Goal: Check status: Check status

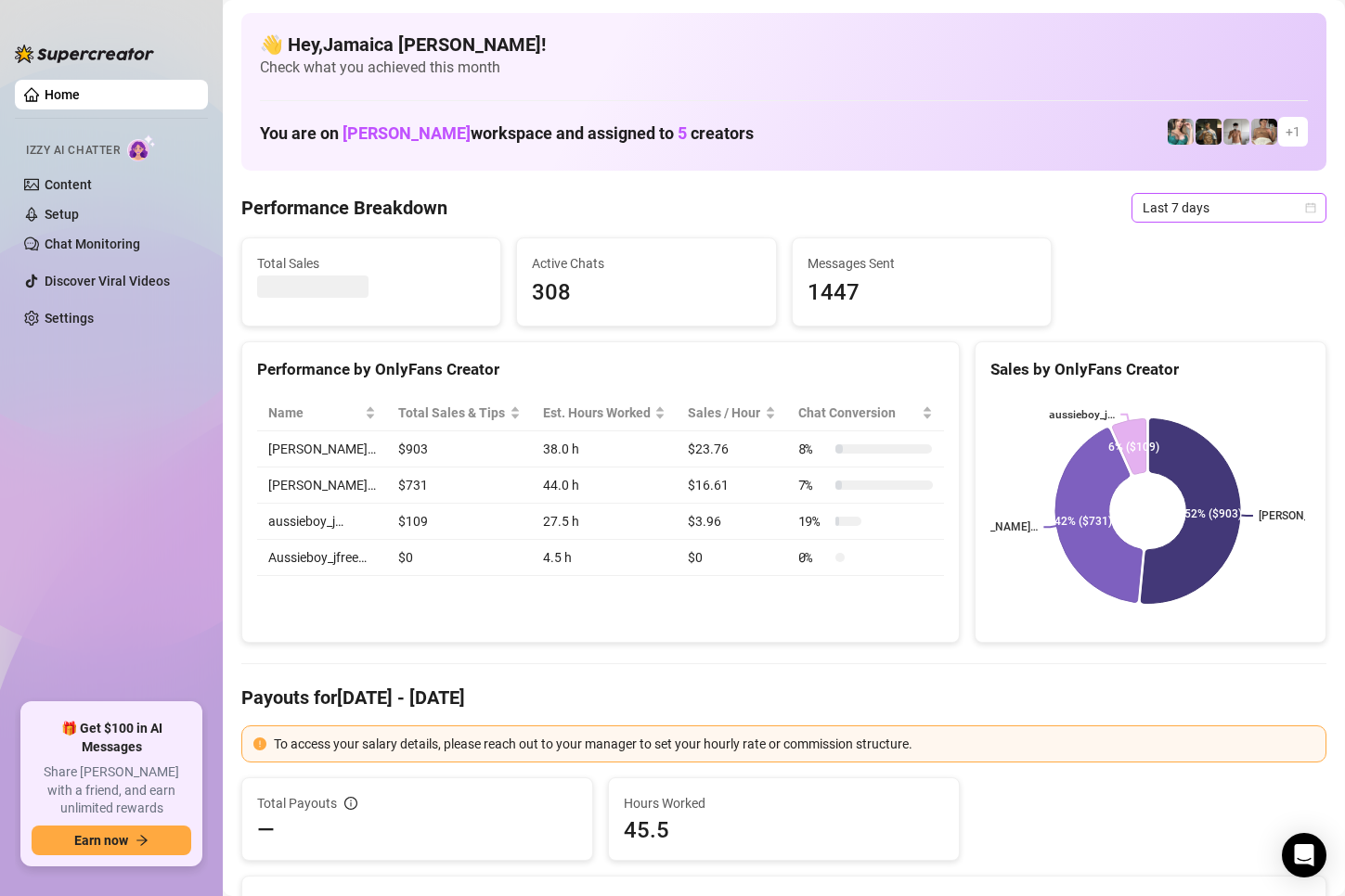
click at [1161, 204] on span "Last 7 days" at bounding box center [1228, 207] width 172 height 28
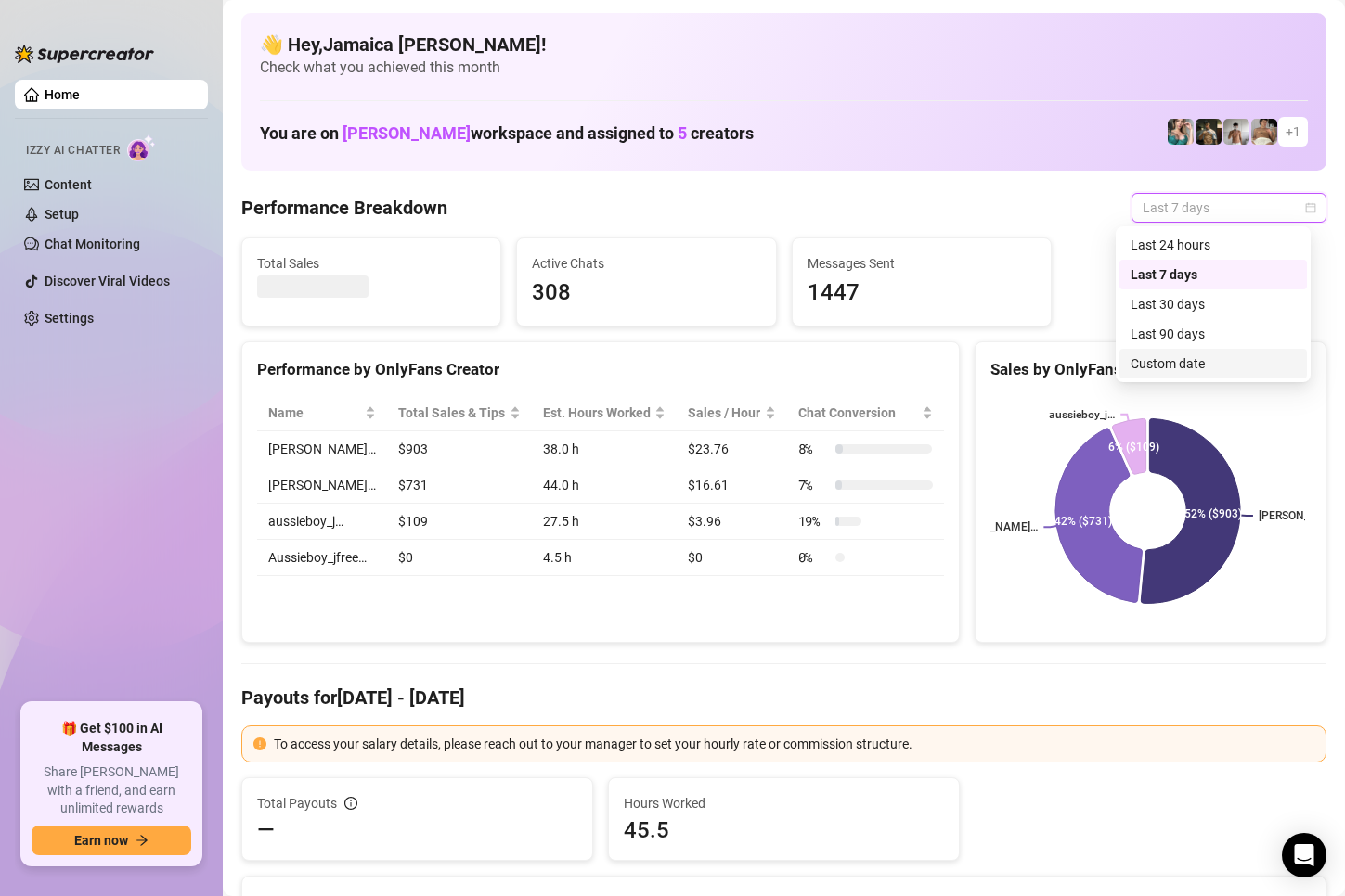
click at [1192, 362] on div "Custom date" at bounding box center [1214, 363] width 165 height 20
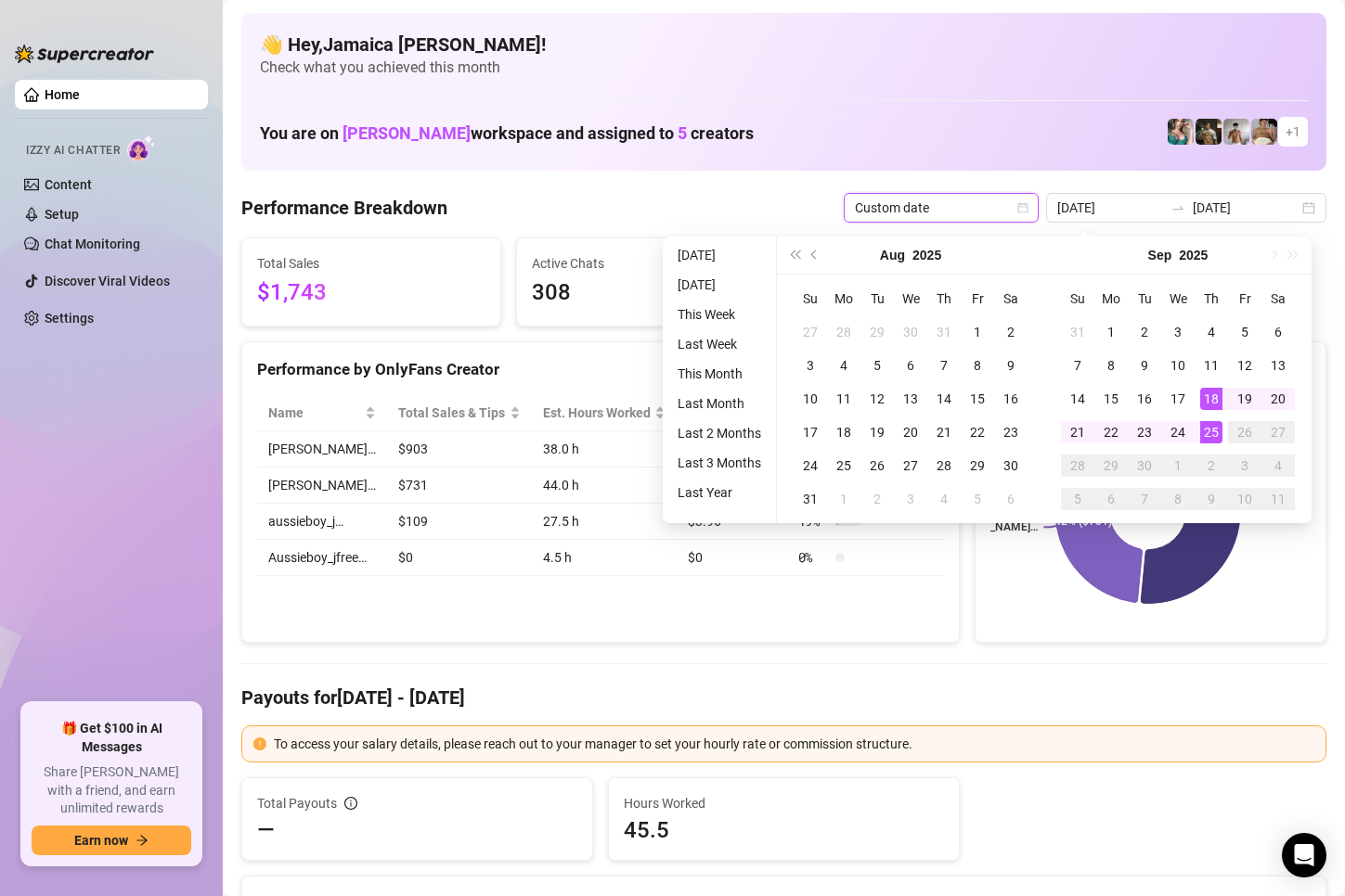
type input "[DATE]"
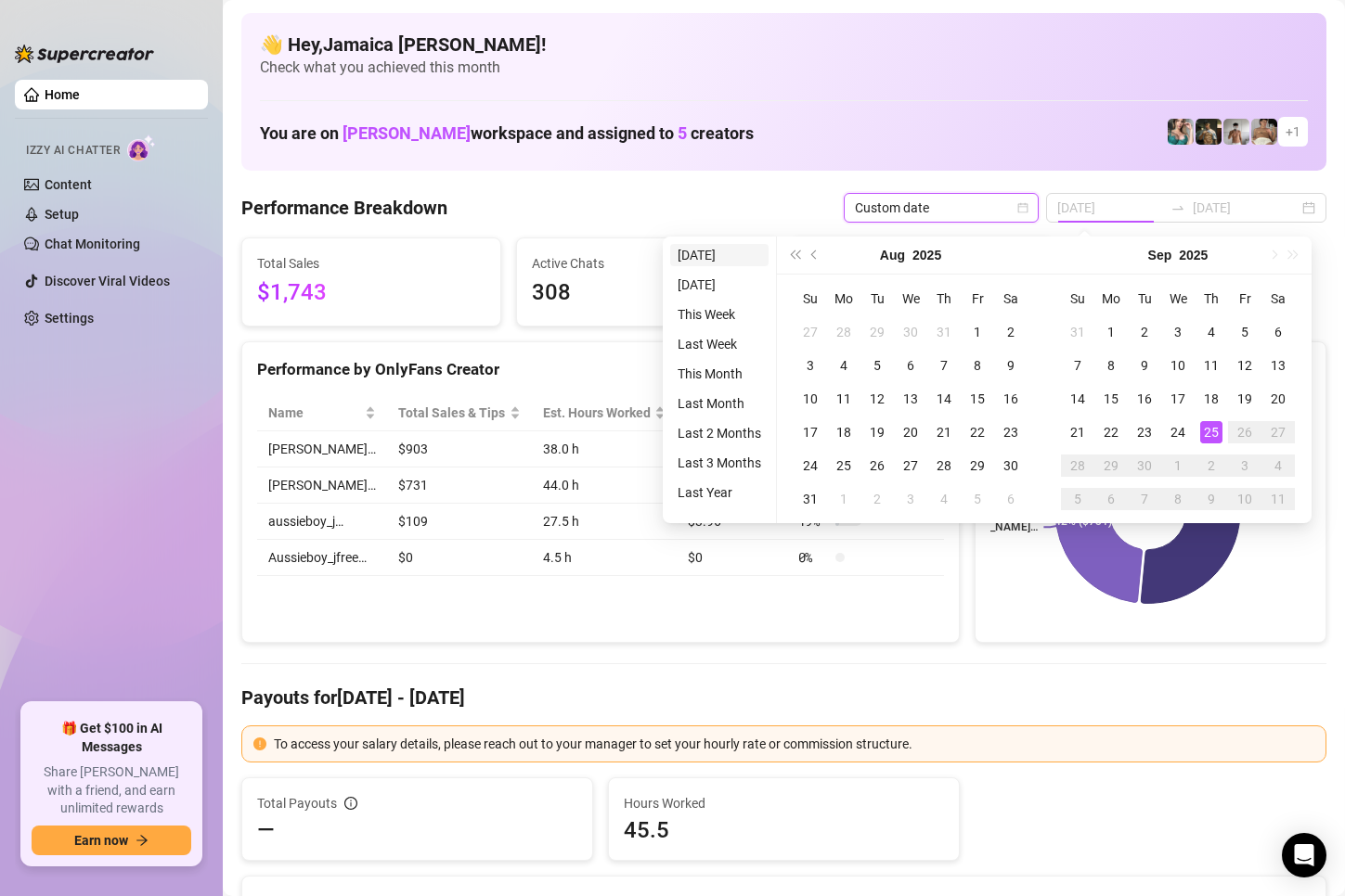
click at [679, 263] on li "[DATE]" at bounding box center [719, 255] width 98 height 22
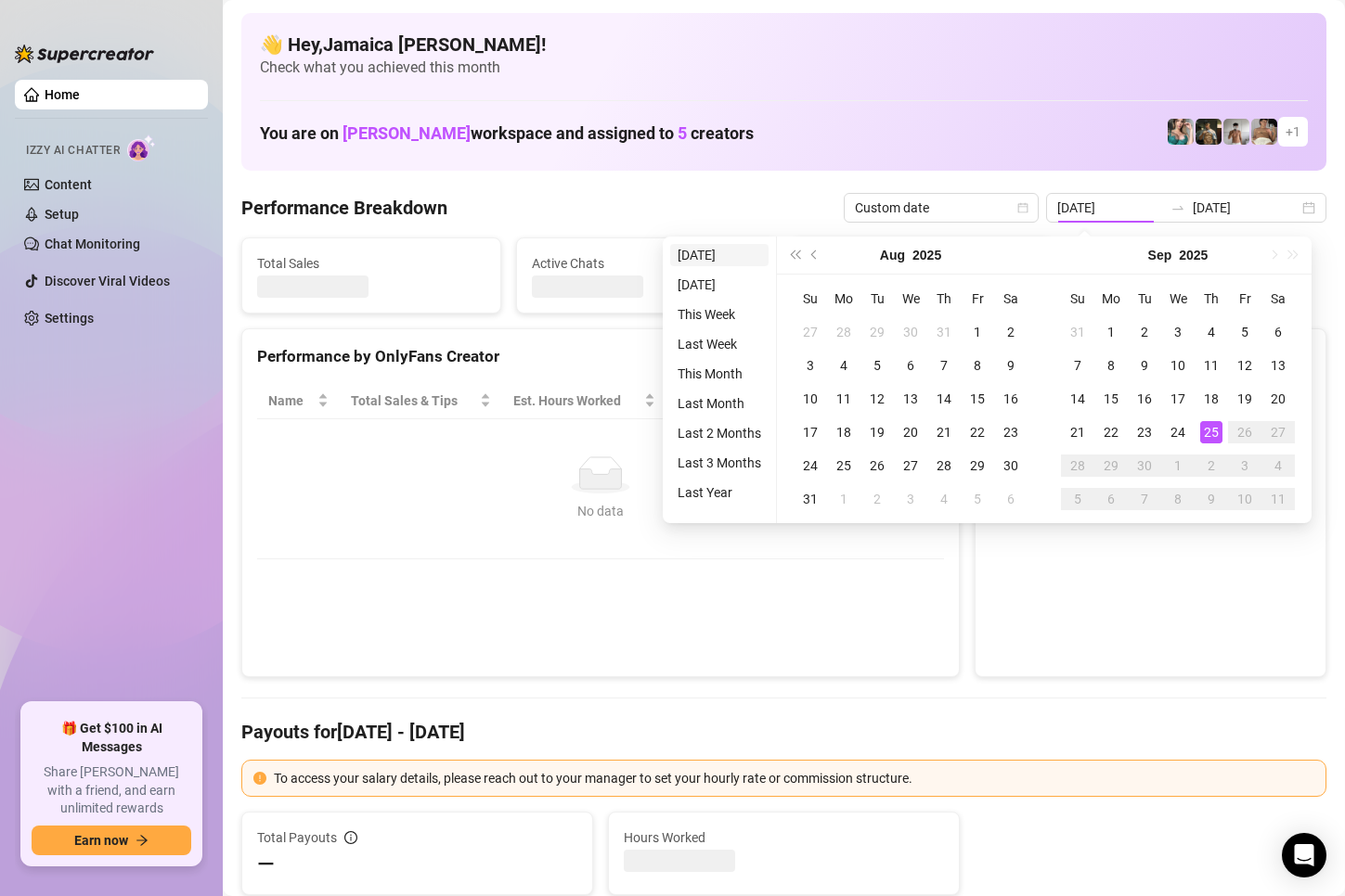
type input "[DATE]"
